Goal: Transaction & Acquisition: Purchase product/service

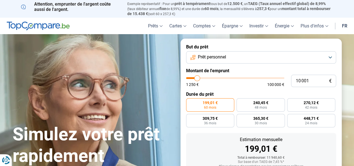
click at [239, 55] on button "Prêt personnel" at bounding box center [261, 57] width 150 height 12
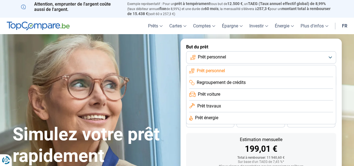
click at [222, 93] on li "Prêt voiture" at bounding box center [261, 95] width 144 height 12
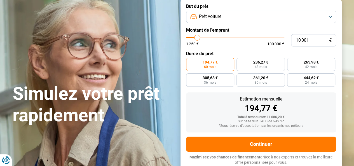
scroll to position [13, 0]
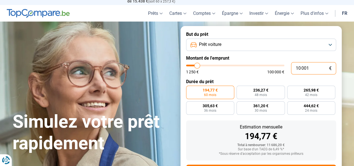
drag, startPoint x: 315, startPoint y: 70, endPoint x: 285, endPoint y: 70, distance: 30.0
click at [285, 70] on div "10 001 € 1 250 € 100 000 €" at bounding box center [261, 68] width 150 height 12
type input "3"
type input "1250"
type input "30"
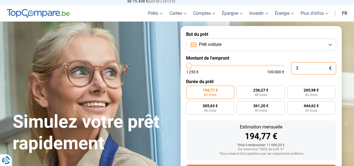
type input "1250"
type input "300"
type input "1250"
type input "3 000"
type input "3000"
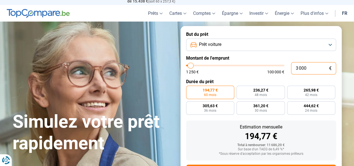
type input "30 000"
type input "30000"
radio input "false"
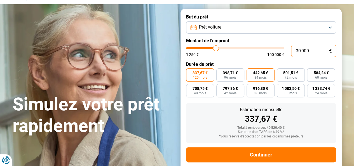
scroll to position [41, 0]
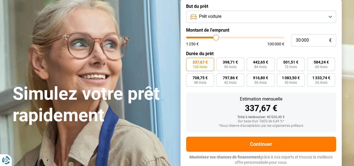
type input "31 500"
type input "31500"
type input "31 750"
type input "31750"
type input "32 000"
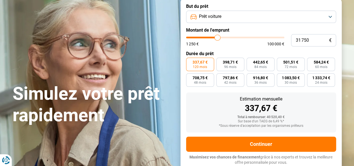
type input "32000"
type input "32 250"
type input "32250"
type input "32 500"
type input "32500"
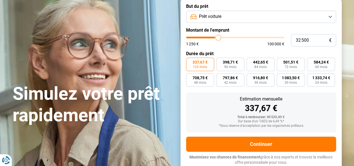
type input "32 750"
type input "32750"
type input "33 000"
type input "33000"
type input "33 250"
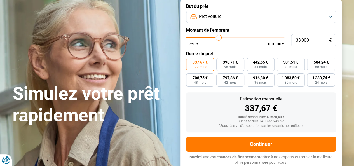
type input "33250"
type input "33 500"
type input "33500"
type input "33 250"
type input "33250"
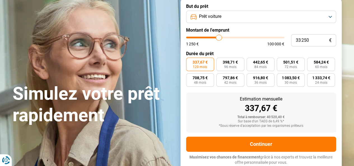
type input "33 000"
type input "33000"
type input "32 750"
type input "32750"
type input "32 500"
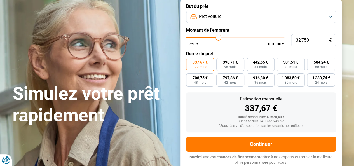
type input "32500"
type input "32 250"
type input "32250"
type input "32 000"
type input "32000"
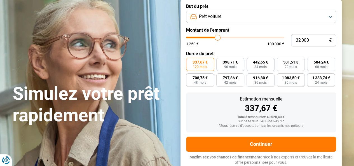
type input "31 750"
type input "31750"
type input "31 500"
type input "31500"
type input "31 250"
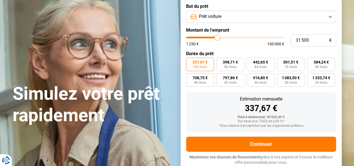
type input "31250"
type input "30 750"
type input "30750"
type input "30 500"
type input "30500"
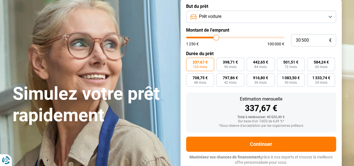
type input "30 250"
type input "30250"
type input "30 000"
type input "30000"
type input "29 750"
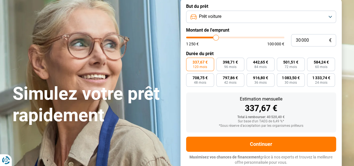
type input "29750"
type input "30 000"
type input "30000"
type input "30 250"
type input "30250"
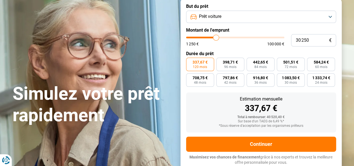
type input "30 000"
type input "30000"
click at [216, 37] on input "range" at bounding box center [235, 38] width 98 height 2
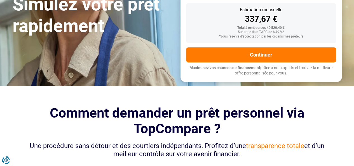
scroll to position [97, 0]
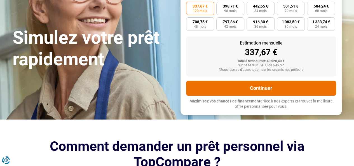
click at [237, 89] on button "Continuer" at bounding box center [261, 88] width 150 height 15
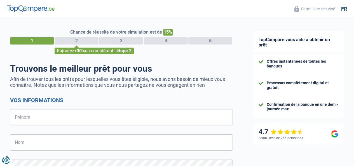
select select "32"
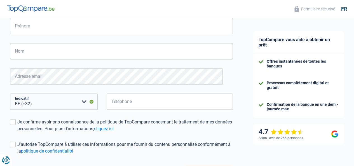
scroll to position [137, 0]
